Goal: Find specific page/section: Find specific page/section

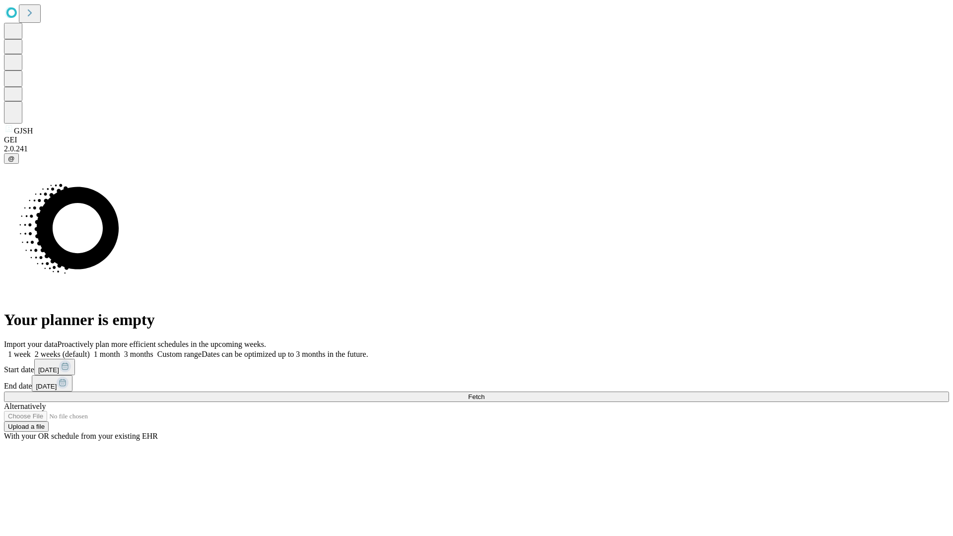
click at [484, 393] on span "Fetch" at bounding box center [476, 396] width 16 height 7
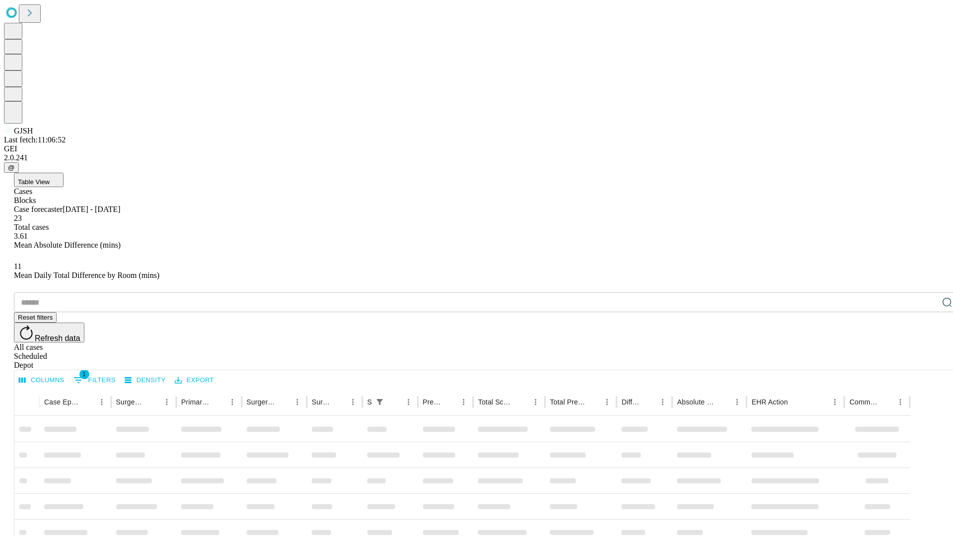
click at [927, 361] on div "Depot" at bounding box center [486, 365] width 945 height 9
